Goal: Task Accomplishment & Management: Manage account settings

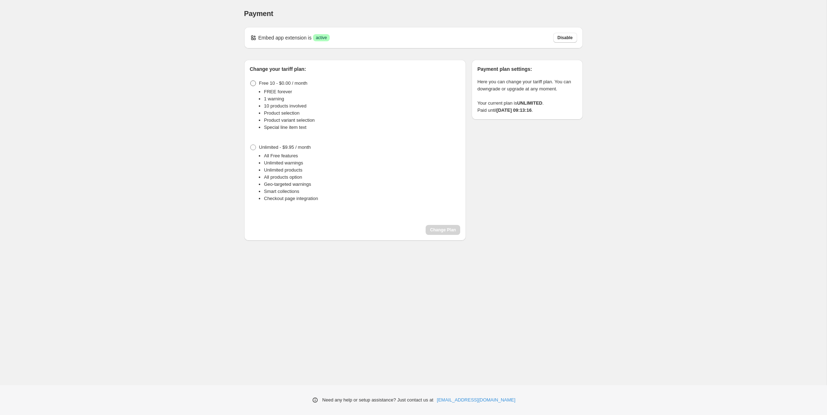
click at [251, 82] on span at bounding box center [253, 84] width 6 height 6
click at [448, 233] on span "Change Plan" at bounding box center [443, 230] width 26 height 6
